Goal: Task Accomplishment & Management: Manage account settings

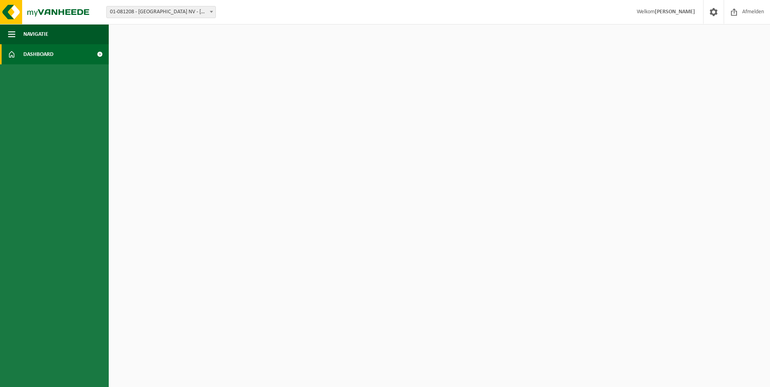
click at [39, 51] on span "Dashboard" at bounding box center [38, 54] width 30 height 20
click at [756, 11] on span "Afmelden" at bounding box center [753, 12] width 26 height 24
